Goal: Task Accomplishment & Management: Manage account settings

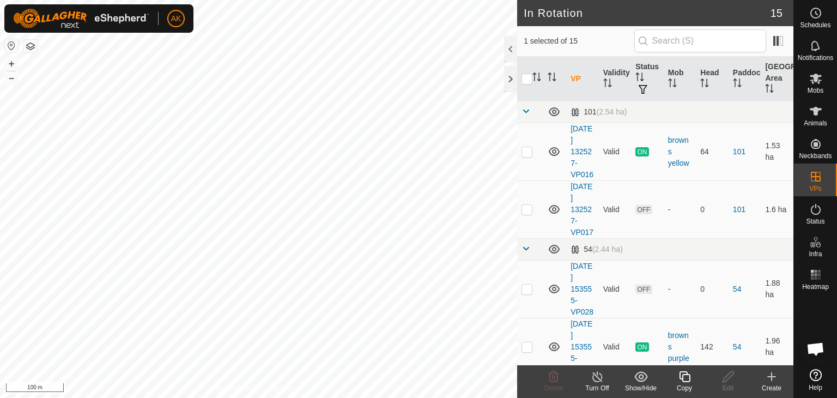
checkbox input "true"
checkbox input "false"
click at [556, 377] on icon at bounding box center [553, 376] width 13 height 13
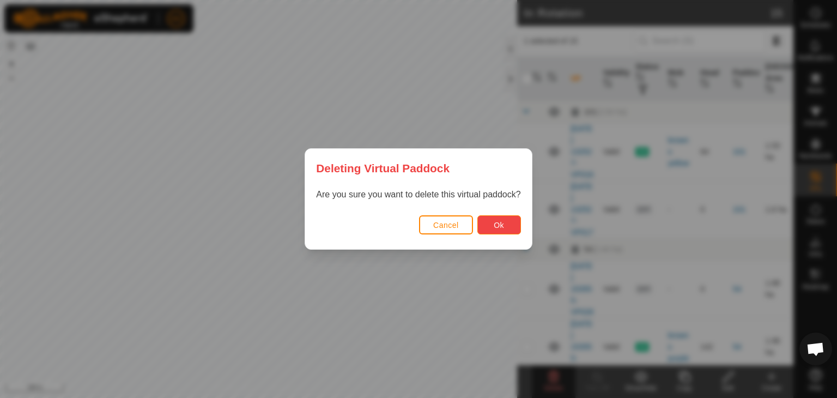
click at [499, 221] on span "Ok" at bounding box center [498, 225] width 10 height 9
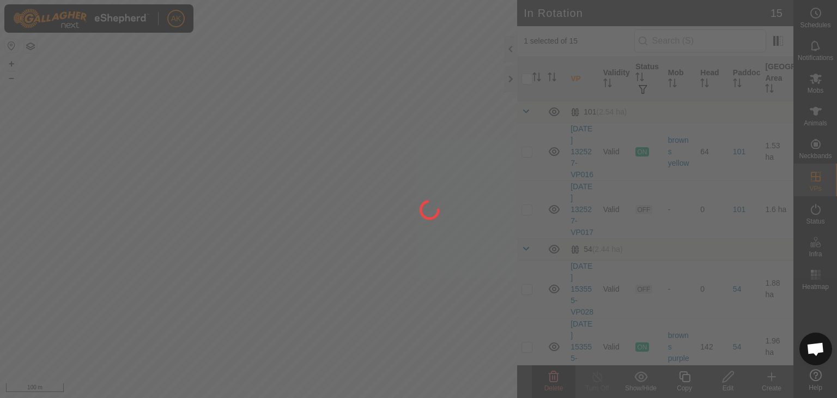
checkbox input "false"
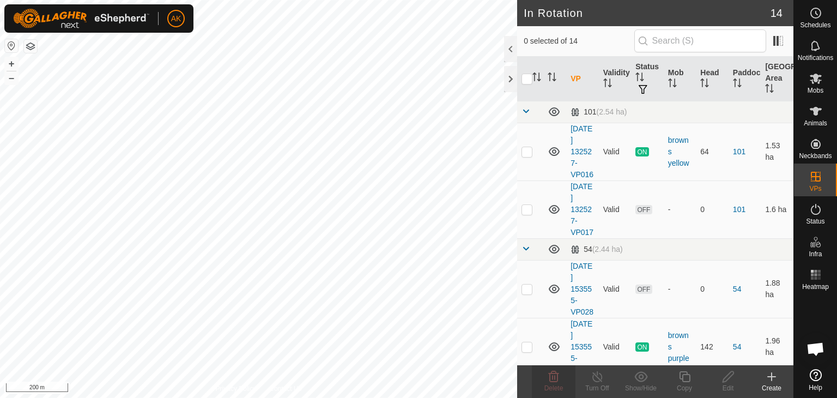
checkbox input "false"
checkbox input "true"
click at [560, 375] on delete-svg-icon at bounding box center [554, 376] width 44 height 13
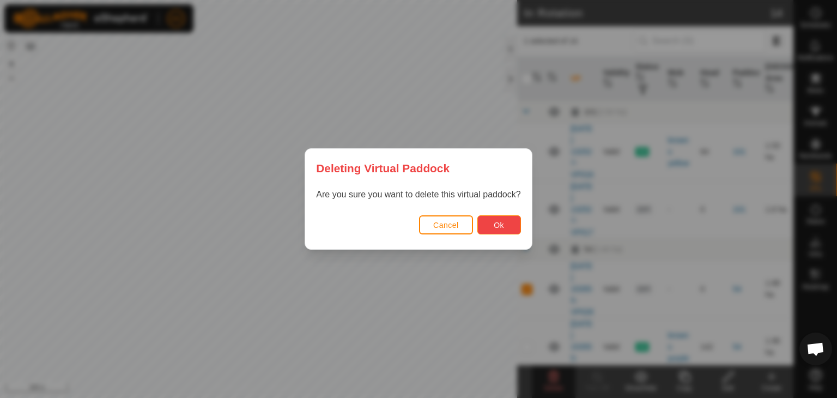
click at [488, 217] on button "Ok" at bounding box center [499, 224] width 44 height 19
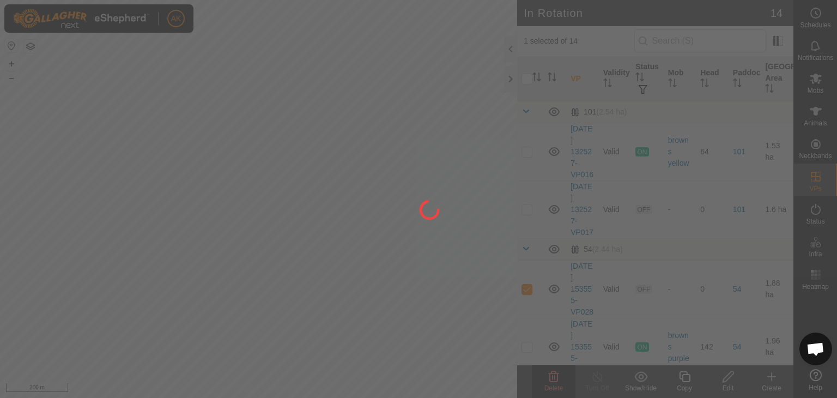
checkbox input "false"
